Goal: Register for event/course

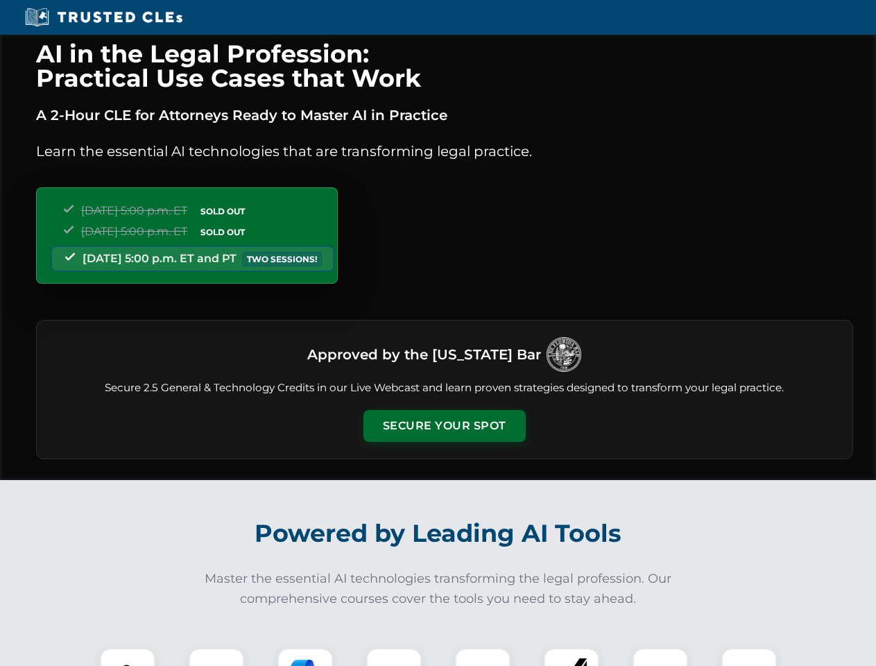
click at [444, 426] on button "Secure Your Spot" at bounding box center [445, 426] width 162 height 32
click at [128, 657] on img at bounding box center [128, 676] width 40 height 40
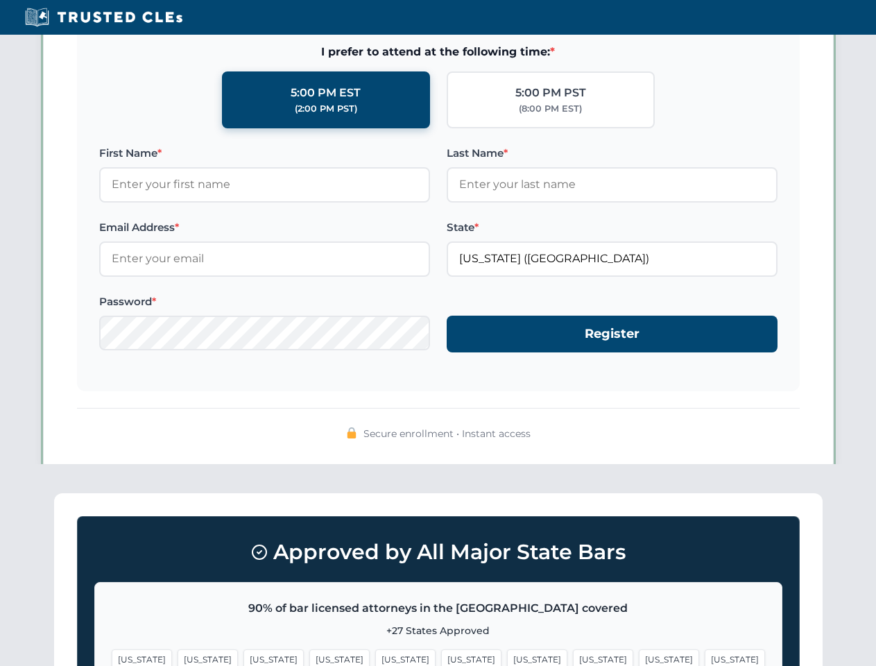
click at [507, 657] on span "[US_STATE]" at bounding box center [537, 659] width 60 height 20
click at [639, 657] on span "[US_STATE]" at bounding box center [669, 659] width 60 height 20
